Goal: Download file/media

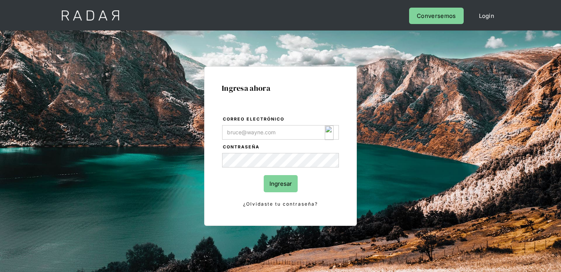
click at [302, 131] on input "Correo electrónico" at bounding box center [280, 132] width 117 height 14
click at [332, 132] on img "Login Form" at bounding box center [329, 133] width 9 height 14
type input "[EMAIL_ADDRESS][DOMAIN_NAME]"
click at [0, 0] on div at bounding box center [0, 0] width 0 height 0
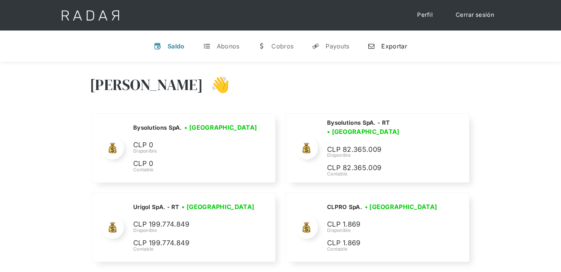
click at [381, 47] on div "Exportar" at bounding box center [394, 46] width 26 height 8
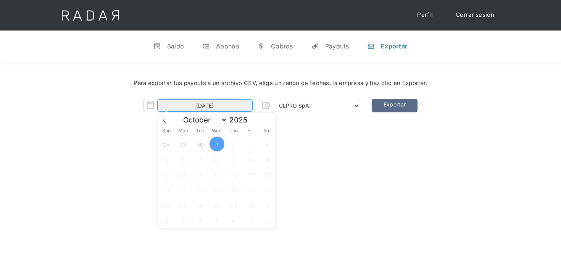
click at [229, 101] on input "[DATE]" at bounding box center [204, 105] width 95 height 13
click at [286, 109] on select "CLPRO SpA. [PERSON_NAME] SpA. Urigol SpA. Bysolutions SpA. Clmax SpA. Andes Pay…" at bounding box center [315, 106] width 87 height 12
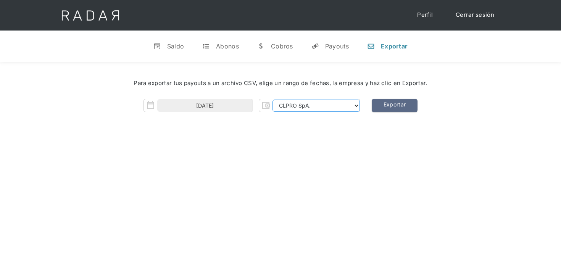
select select "[PERSON_NAME]-rt"
click at [273, 100] on select "CLPRO SpA. [PERSON_NAME] SpA. Urigol SpA. Bysolutions SpA. Clmax SpA. Andes Pay…" at bounding box center [315, 106] width 87 height 12
click at [402, 105] on link "Exportar" at bounding box center [395, 105] width 46 height 13
